Goal: Find specific fact: Find specific fact

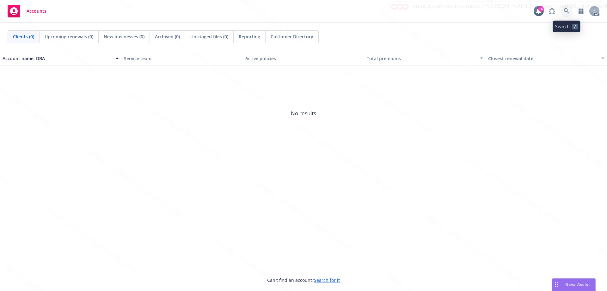
click at [565, 10] on icon at bounding box center [567, 11] width 6 height 6
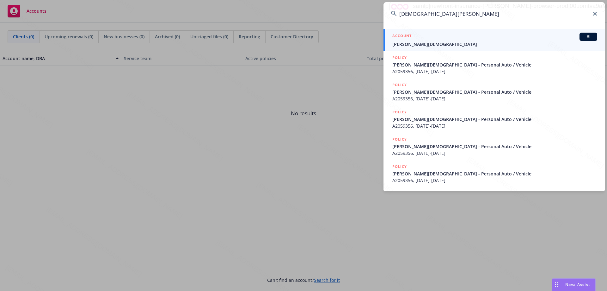
type input "[DEMOGRAPHIC_DATA][PERSON_NAME]"
click at [426, 42] on span "[PERSON_NAME][DEMOGRAPHIC_DATA]" at bounding box center [495, 44] width 205 height 7
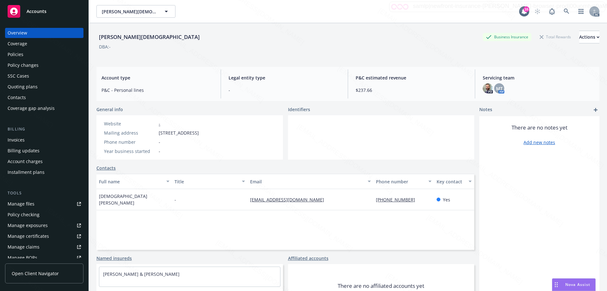
click at [19, 56] on div "Policies" at bounding box center [16, 54] width 16 height 10
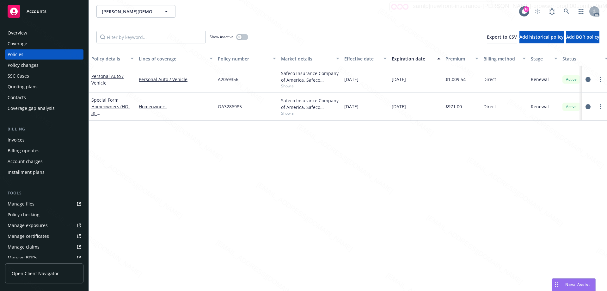
click at [232, 105] on span "OA3286985" at bounding box center [230, 106] width 24 height 7
copy span "OA3286985"
